Goal: Task Accomplishment & Management: Manage account settings

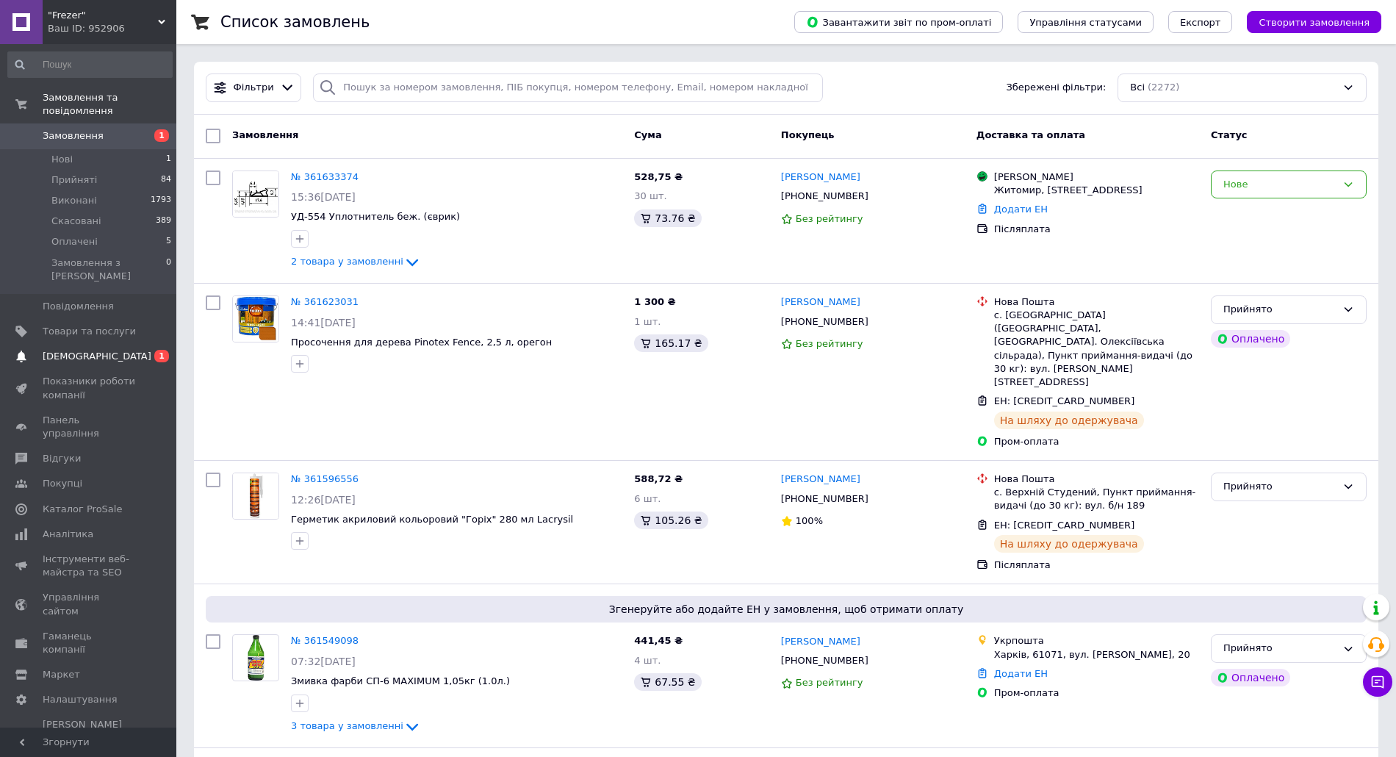
click at [82, 350] on span "[DEMOGRAPHIC_DATA]" at bounding box center [97, 356] width 109 height 13
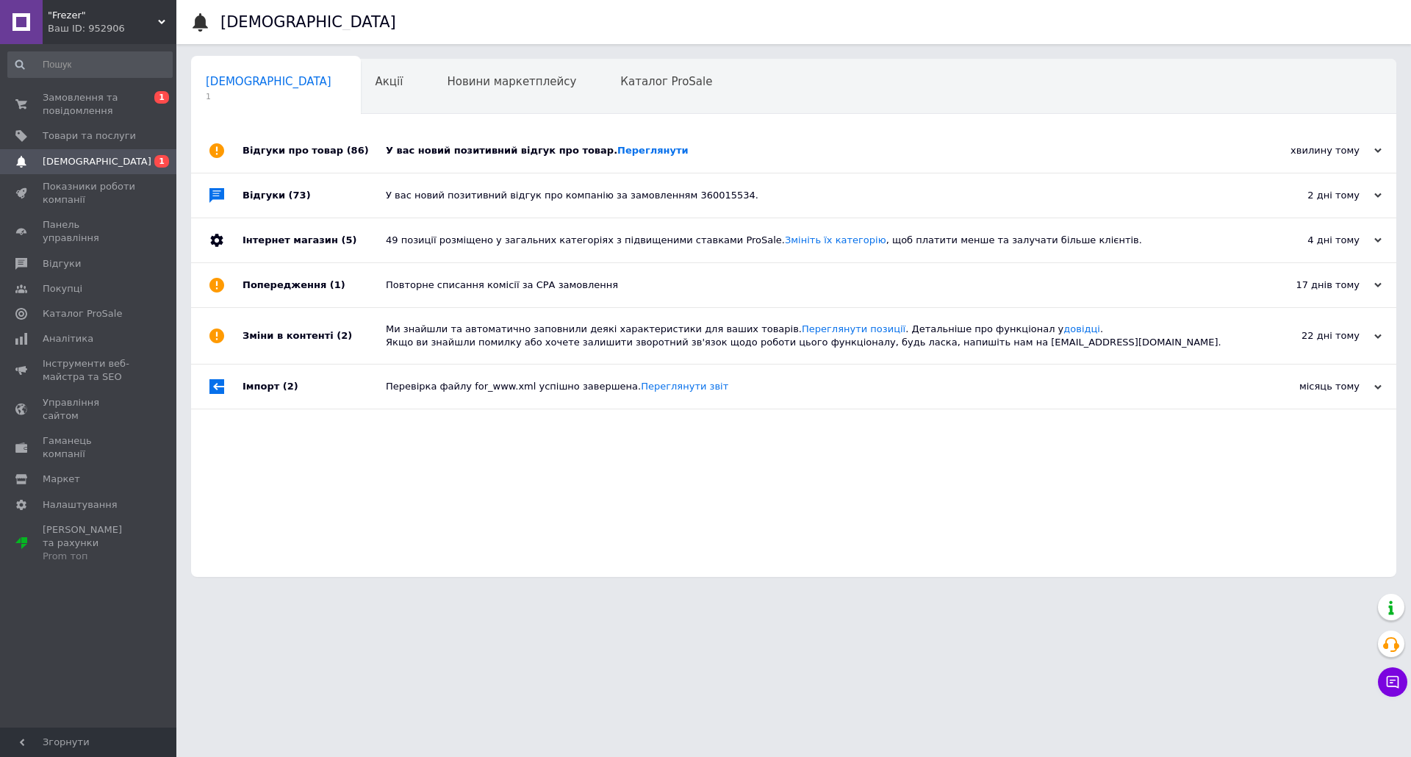
click at [792, 160] on div "У вас новий позитивний відгук про товар. [GEOGRAPHIC_DATA]" at bounding box center [810, 151] width 849 height 44
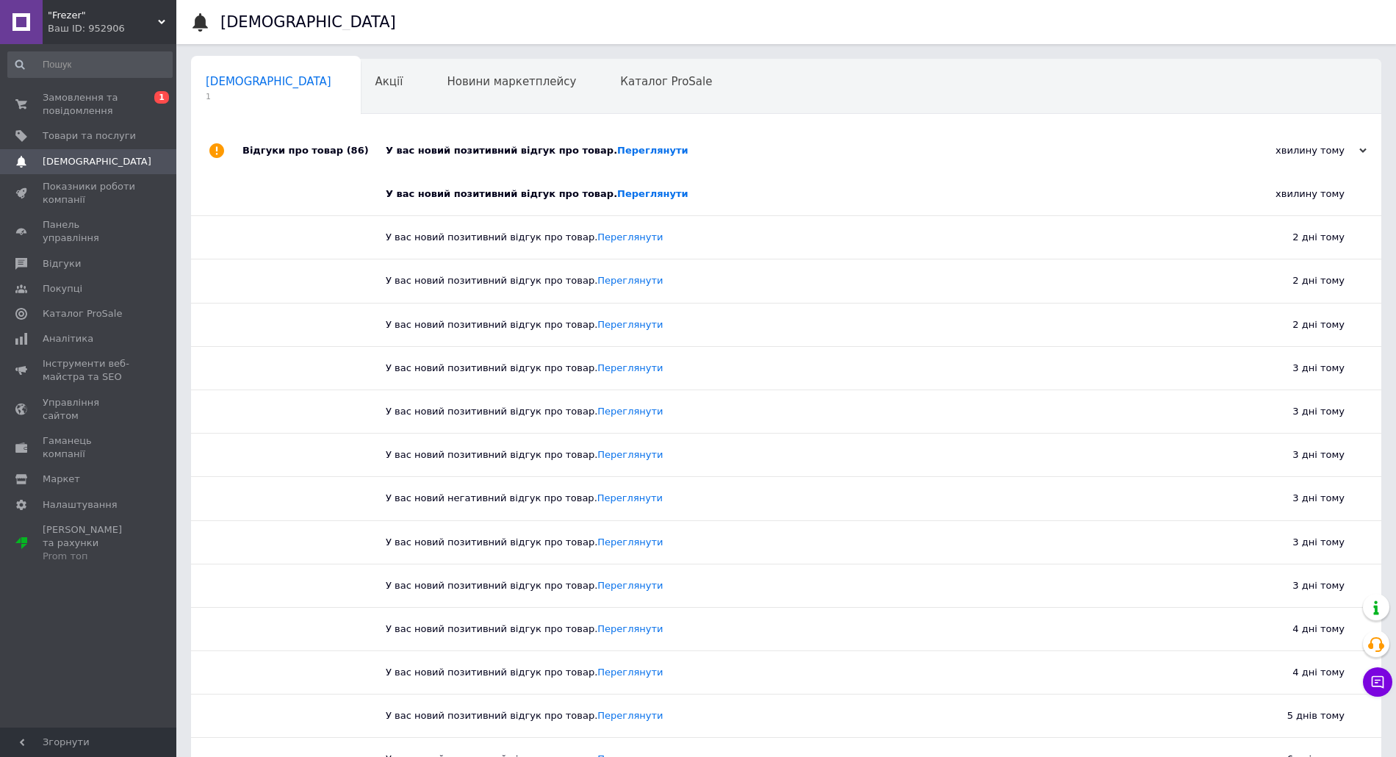
drag, startPoint x: 620, startPoint y: 193, endPoint x: 615, endPoint y: 170, distance: 22.6
click at [43, 92] on span "Замовлення та повідомлення" at bounding box center [89, 104] width 93 height 26
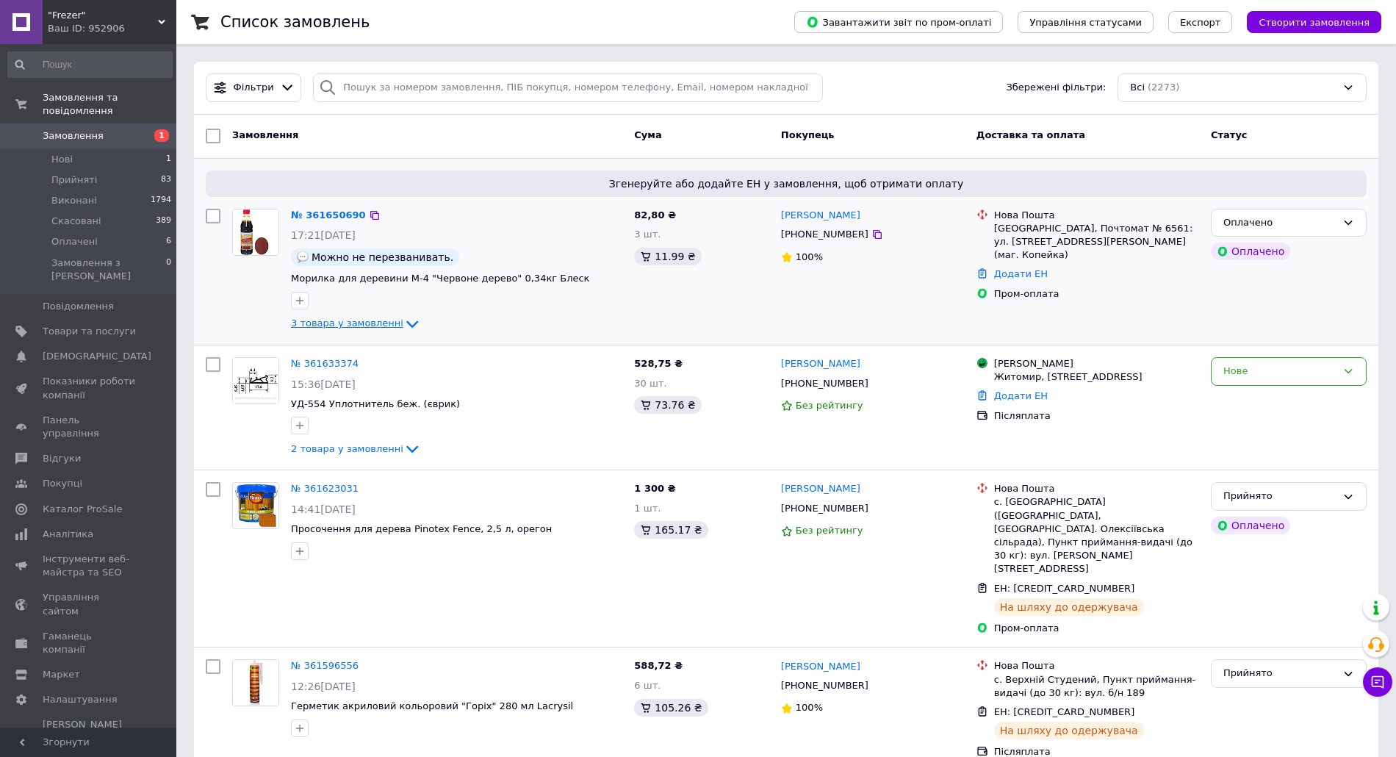
click at [381, 318] on span "3 товара у замовленні" at bounding box center [347, 323] width 112 height 11
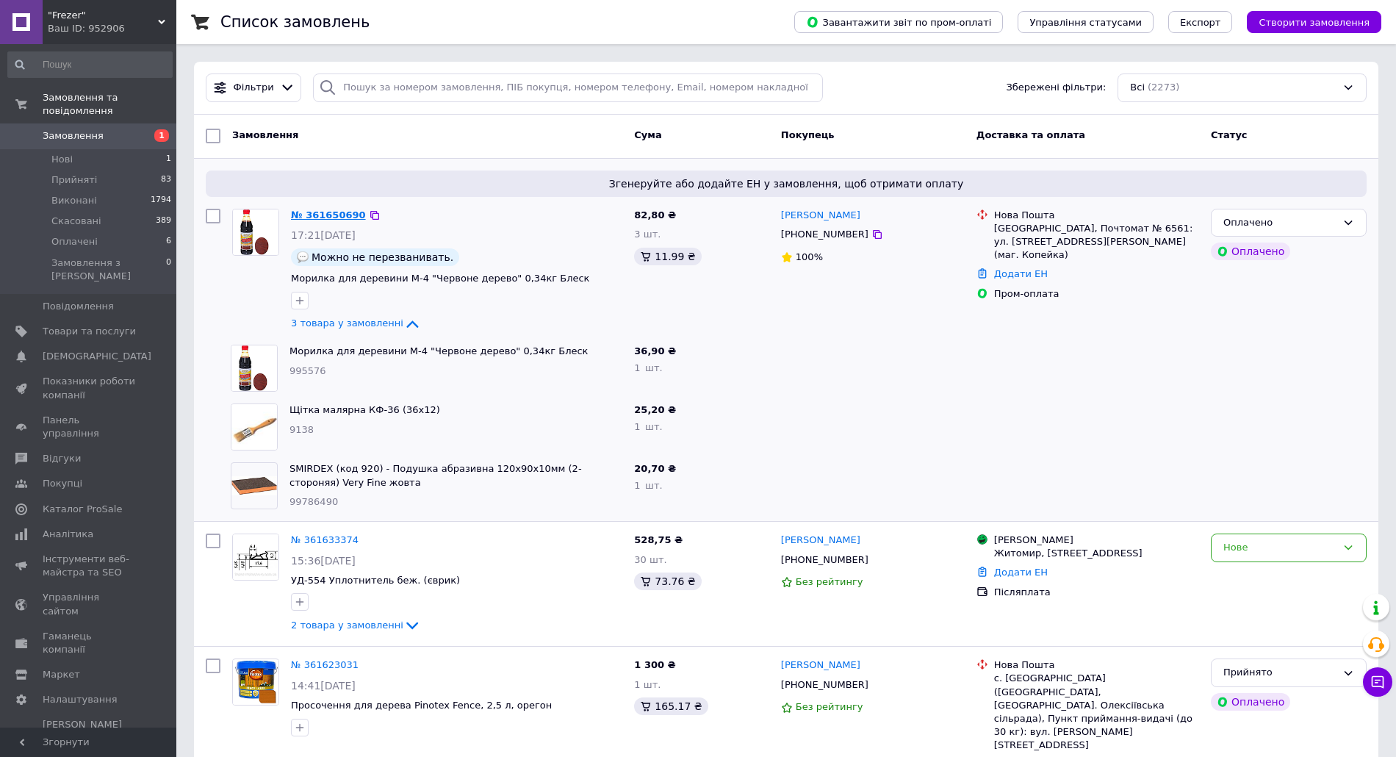
click at [328, 215] on link "№ 361650690" at bounding box center [328, 214] width 75 height 11
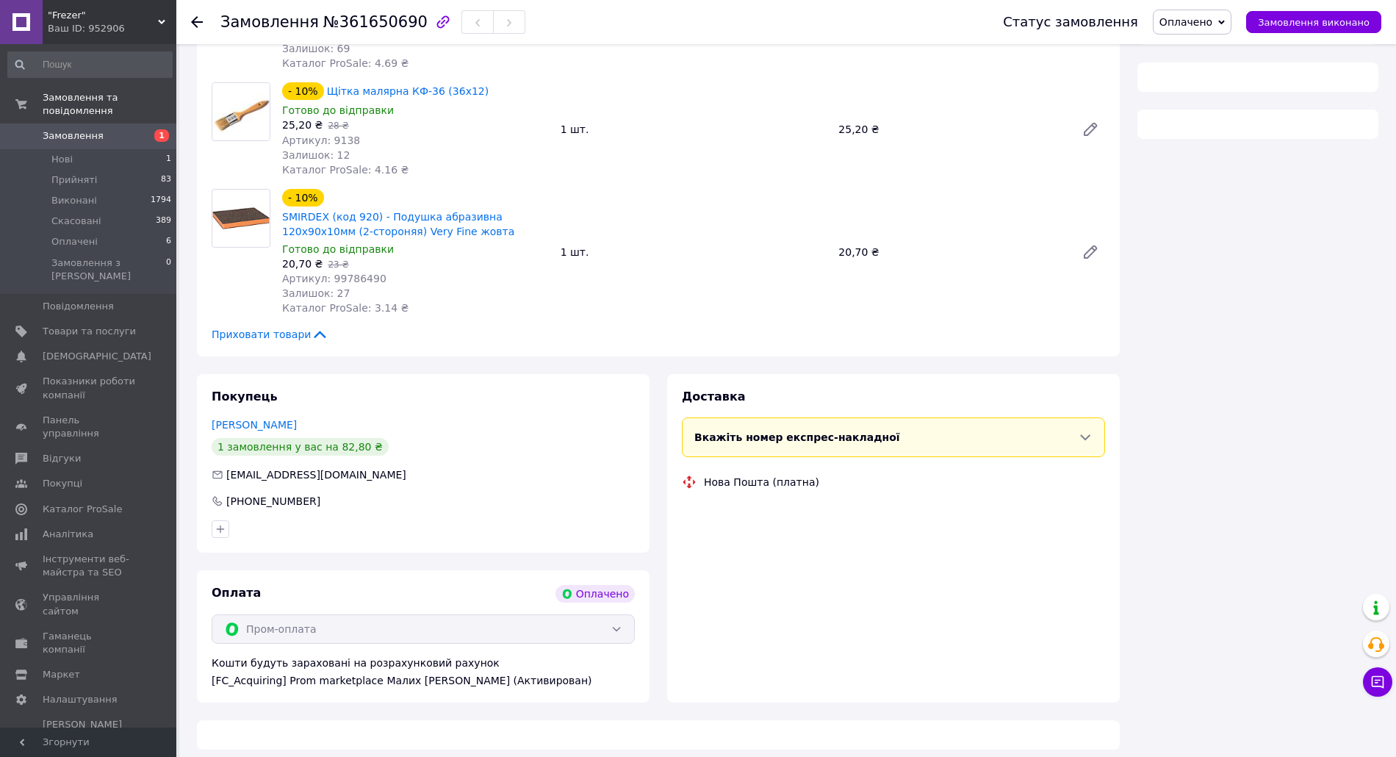
scroll to position [281, 0]
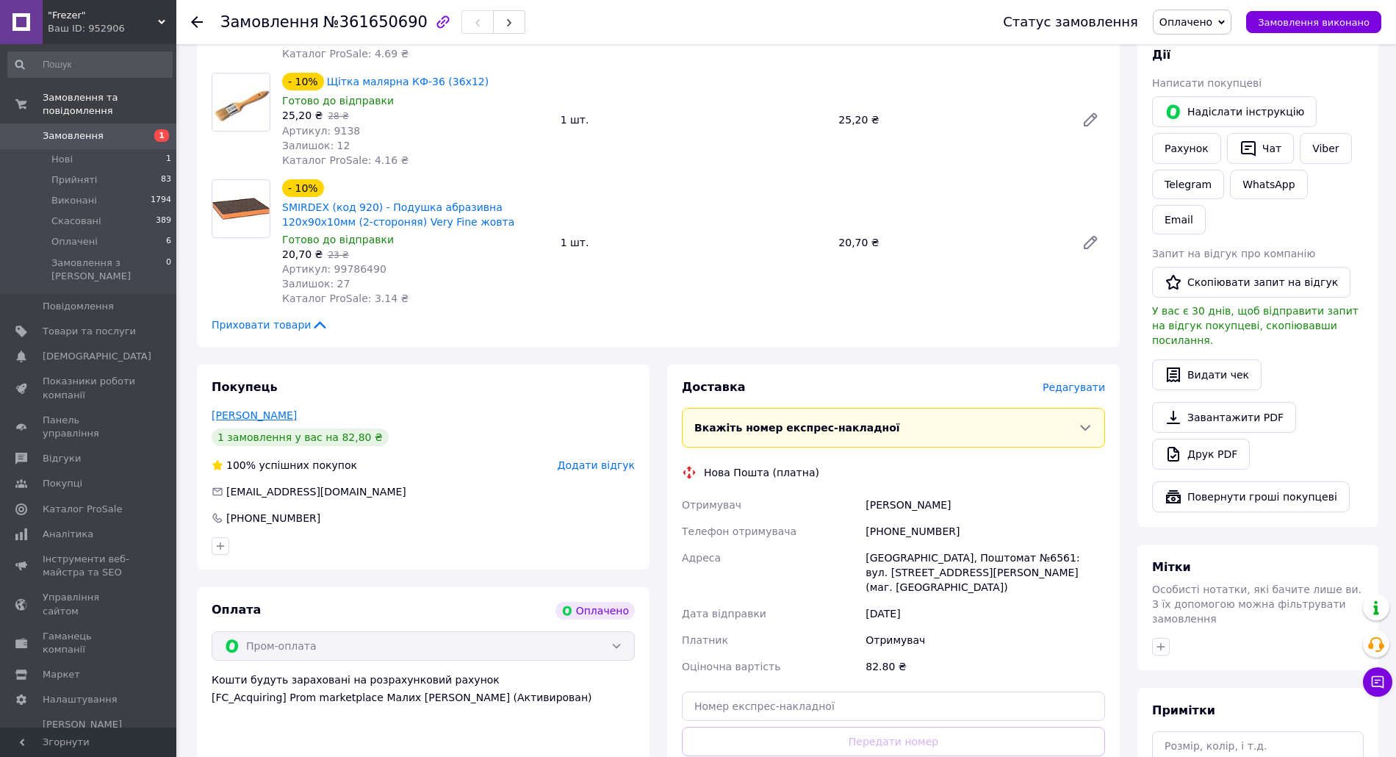
click at [234, 415] on link "[PERSON_NAME]" at bounding box center [254, 415] width 85 height 12
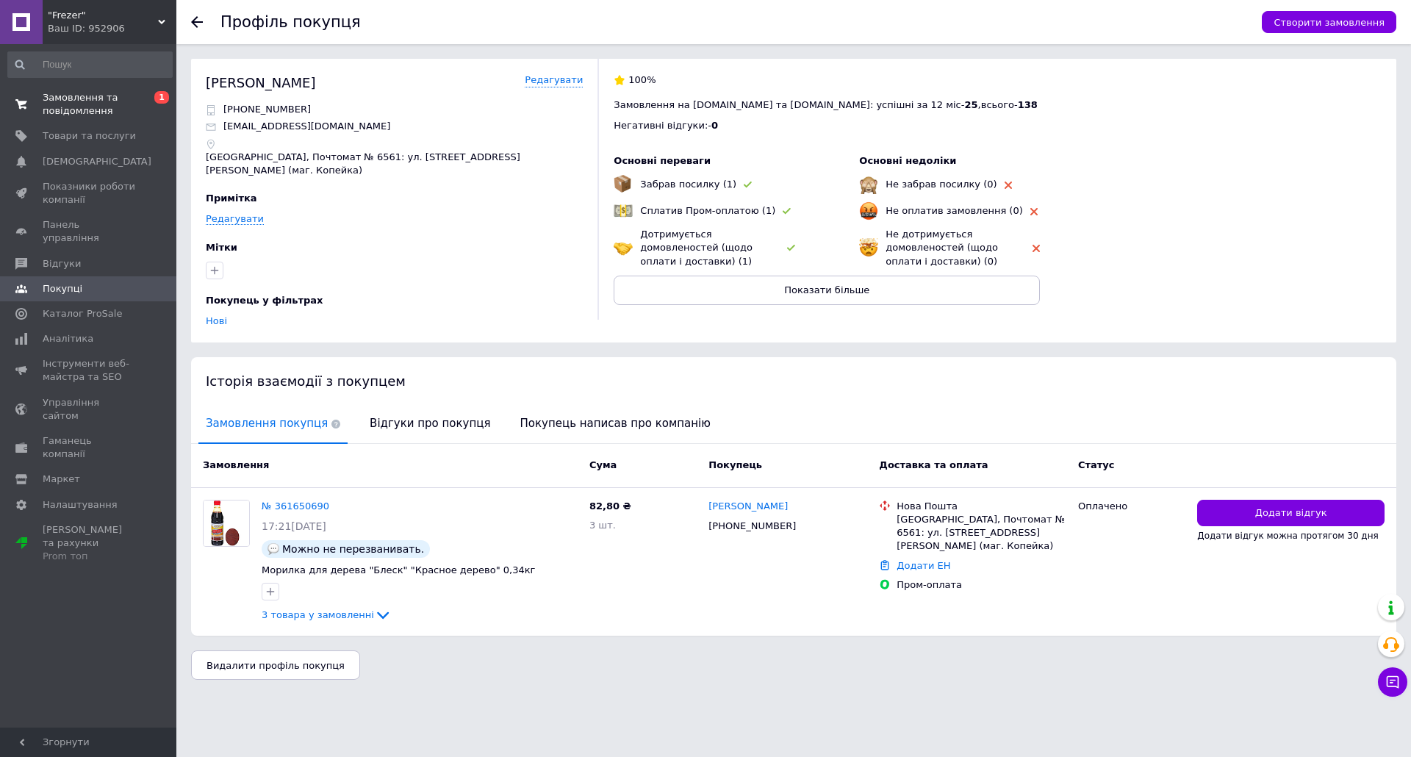
click at [71, 109] on span "Замовлення та повідомлення" at bounding box center [89, 104] width 93 height 26
